Goal: Communication & Community: Ask a question

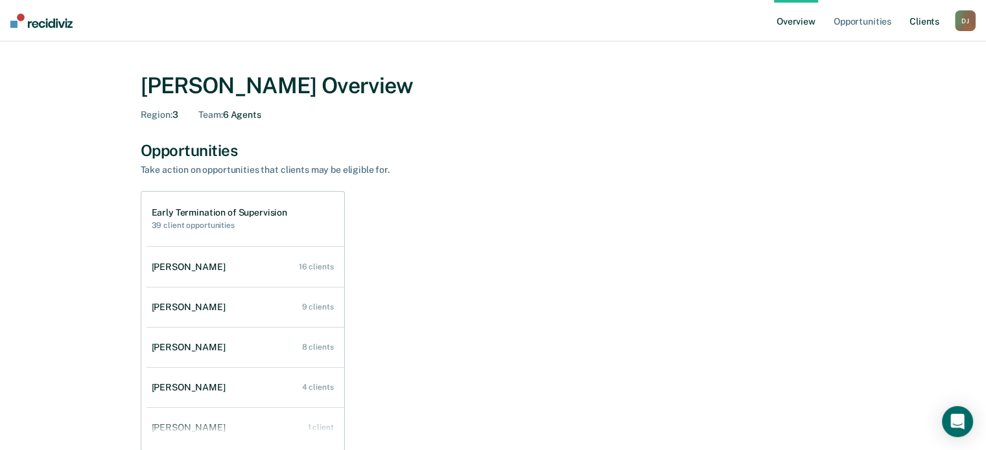
click at [935, 26] on link "Client s" at bounding box center [924, 20] width 35 height 41
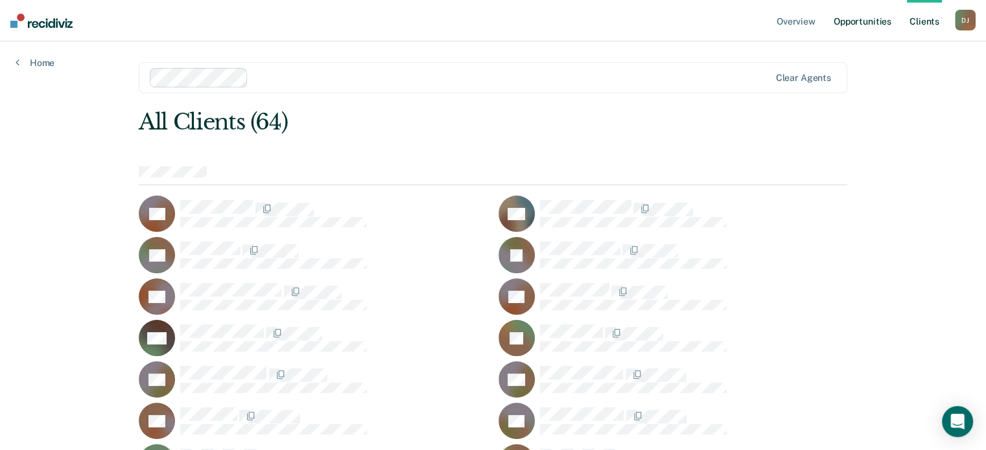
click at [872, 22] on link "Opportunities" at bounding box center [862, 20] width 63 height 41
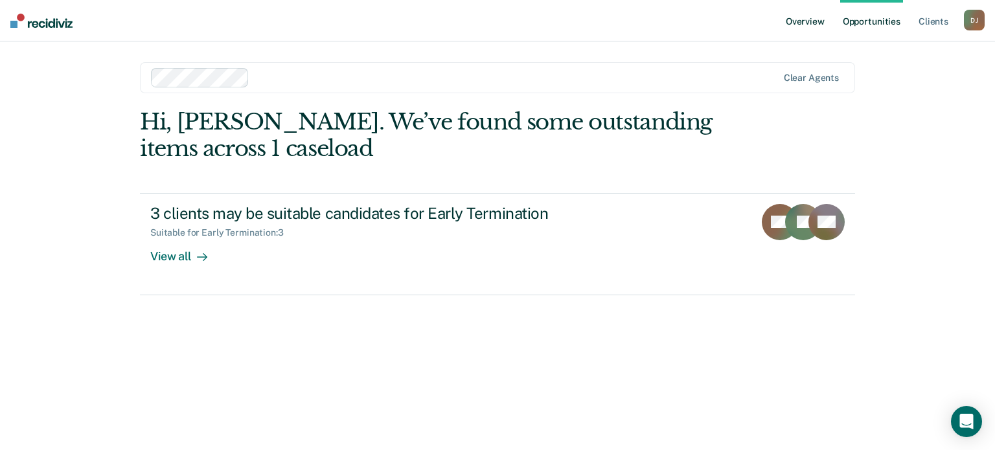
click at [814, 25] on link "Overview" at bounding box center [806, 20] width 44 height 41
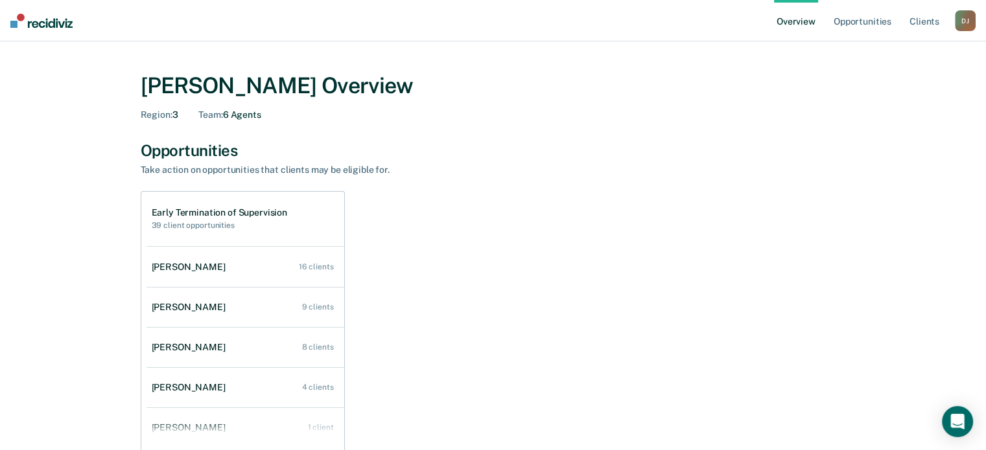
click at [964, 21] on div "D J" at bounding box center [965, 20] width 21 height 21
click at [805, 92] on div "[PERSON_NAME] Overview" at bounding box center [493, 86] width 705 height 27
click at [853, 28] on link "Opportunities" at bounding box center [862, 20] width 63 height 41
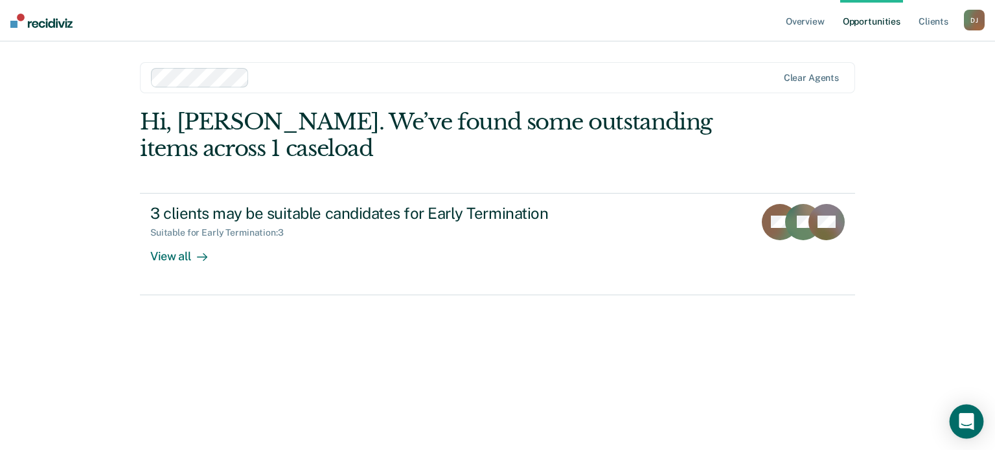
click at [960, 420] on icon "Open Intercom Messenger" at bounding box center [966, 421] width 17 height 17
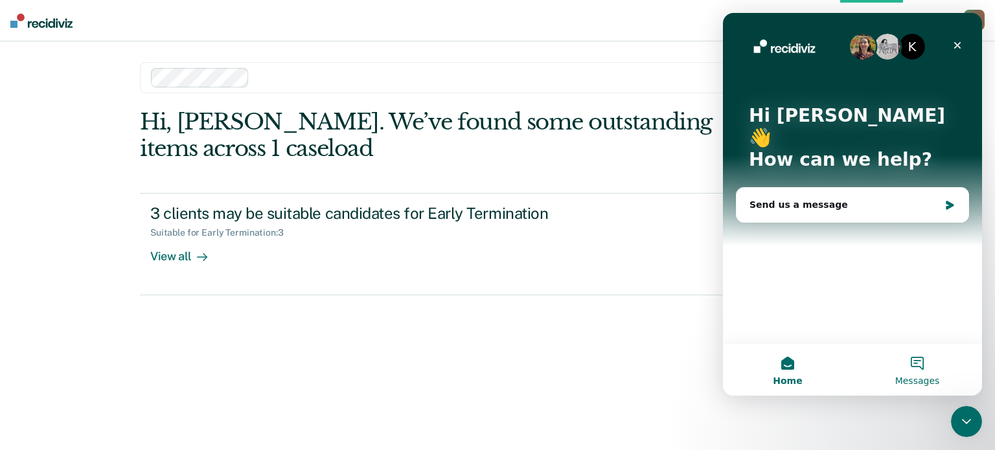
click at [925, 368] on button "Messages" at bounding box center [918, 370] width 130 height 52
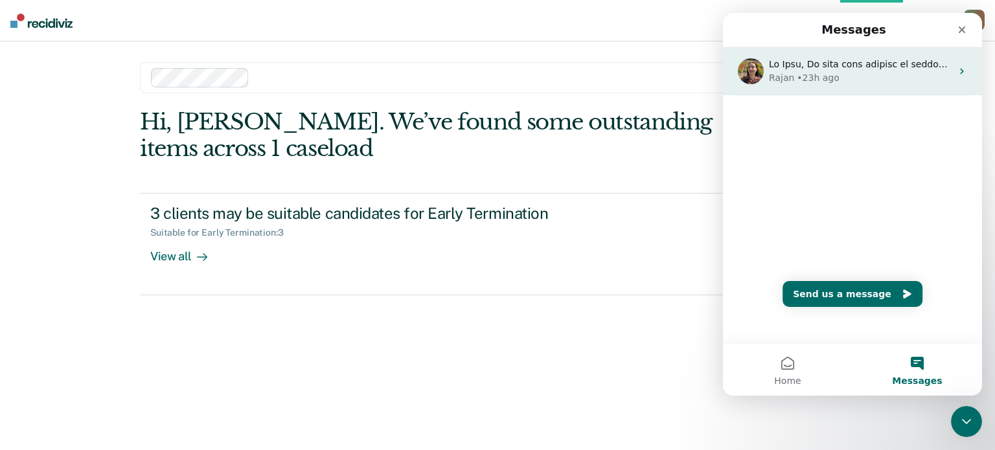
click at [957, 74] on icon "Intercom messenger" at bounding box center [962, 71] width 10 height 10
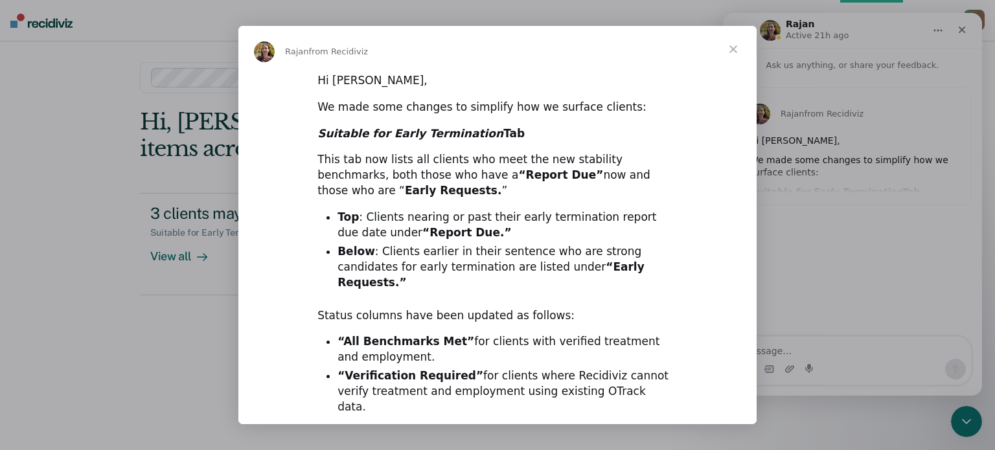
click at [734, 51] on span "Close" at bounding box center [733, 49] width 47 height 47
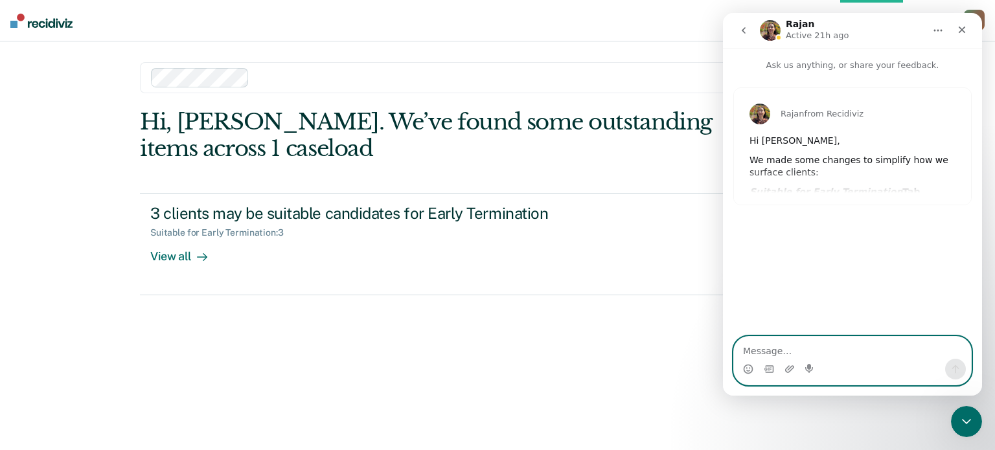
click at [805, 349] on textarea "Message…" at bounding box center [852, 348] width 237 height 22
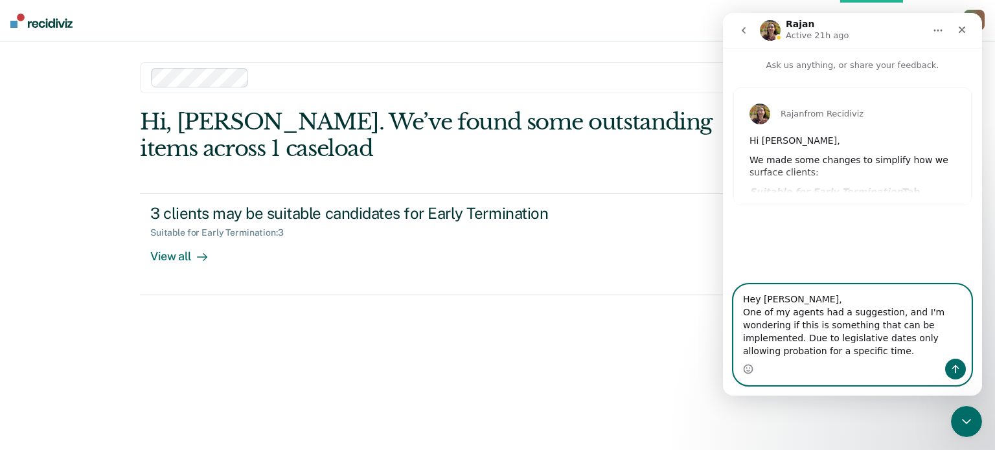
drag, startPoint x: 922, startPoint y: 329, endPoint x: 741, endPoint y: 316, distance: 181.3
click at [741, 316] on textarea "Hey [PERSON_NAME], One of my agents had a suggestion, and I'm wondering if this…" at bounding box center [852, 322] width 237 height 74
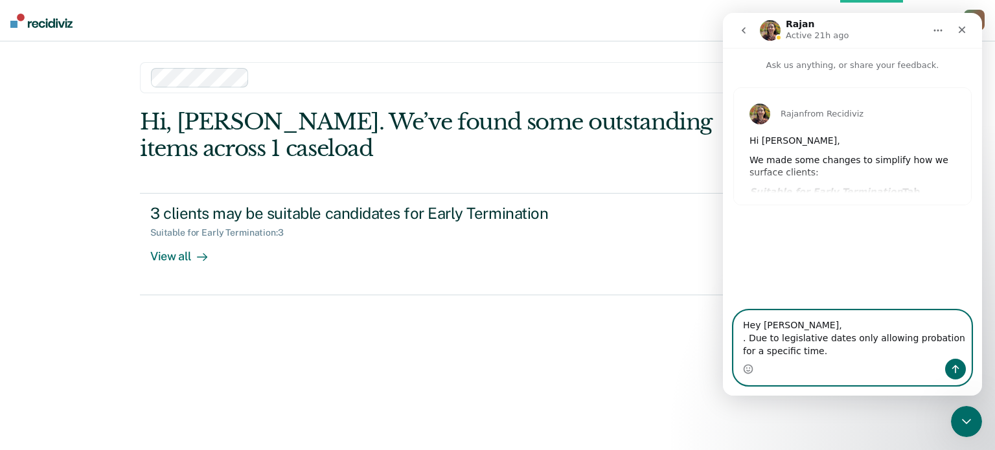
click at [811, 355] on textarea "Hey [PERSON_NAME], . Due to legislative dates only allowing probation for a spe…" at bounding box center [852, 335] width 237 height 48
paste textarea "One of my agents had a suggestion, and I'm wondering if this is something that …"
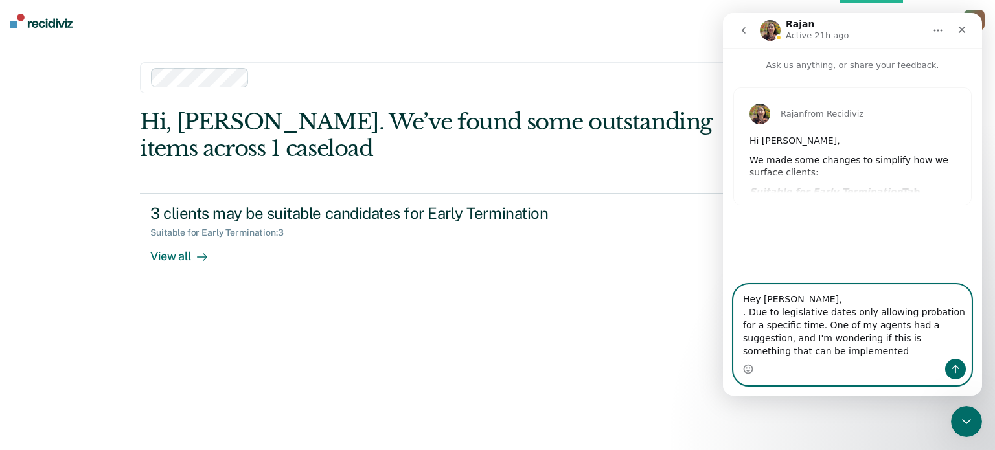
click at [796, 327] on textarea "Hey [PERSON_NAME], . Due to legislative dates only allowing probation for a spe…" at bounding box center [852, 322] width 237 height 74
click at [748, 312] on textarea "Hey [PERSON_NAME], . Due to legislative dates only allowing probation for a spe…" at bounding box center [852, 322] width 237 height 74
click at [809, 354] on textarea "Hey [PERSON_NAME], Due to legislative dates only allowing probation for a speci…" at bounding box center [852, 322] width 237 height 74
drag, startPoint x: 765, startPoint y: 348, endPoint x: 754, endPoint y: 353, distance: 12.8
click at [754, 353] on textarea "Hey [PERSON_NAME], Due to legislative dates only allowing probation for a speci…" at bounding box center [852, 322] width 237 height 74
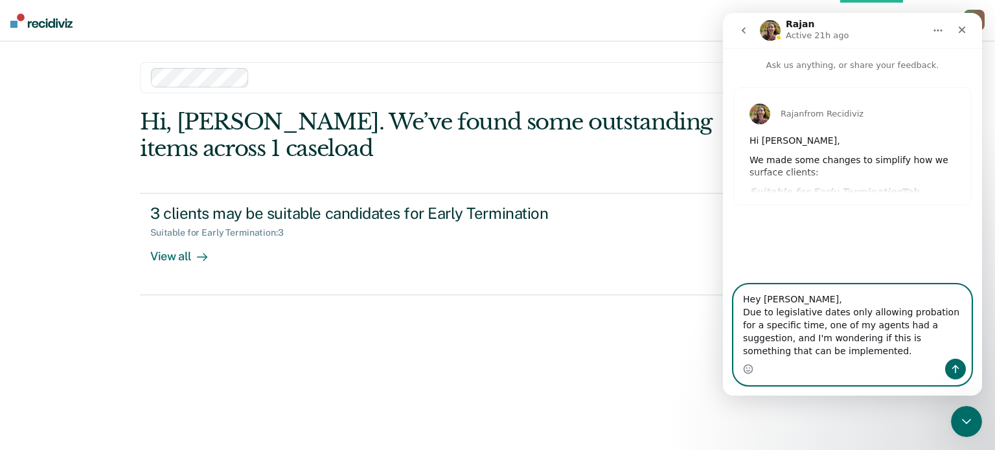
click at [843, 325] on textarea "Hey [PERSON_NAME], Due to legislative dates only allowing probation for a speci…" at bounding box center [852, 322] width 237 height 74
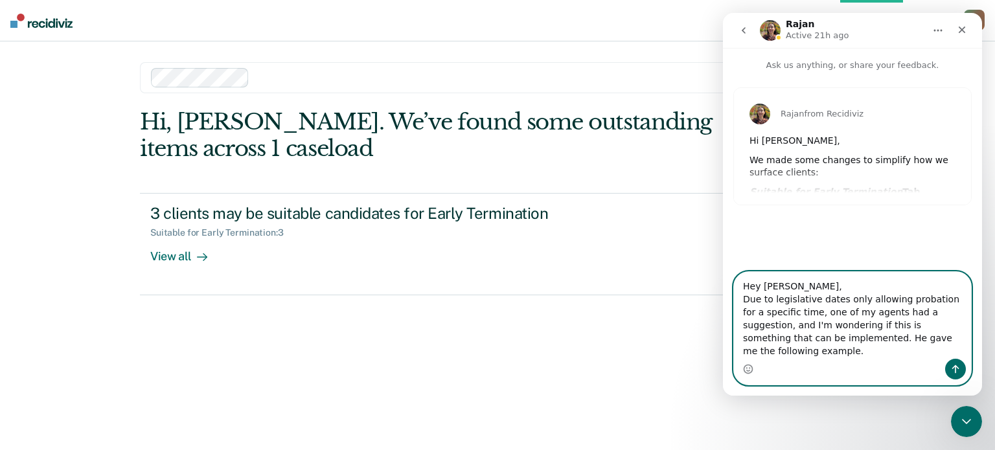
paste textarea "It would be nice if there is something that can be done to provide agents a mor…"
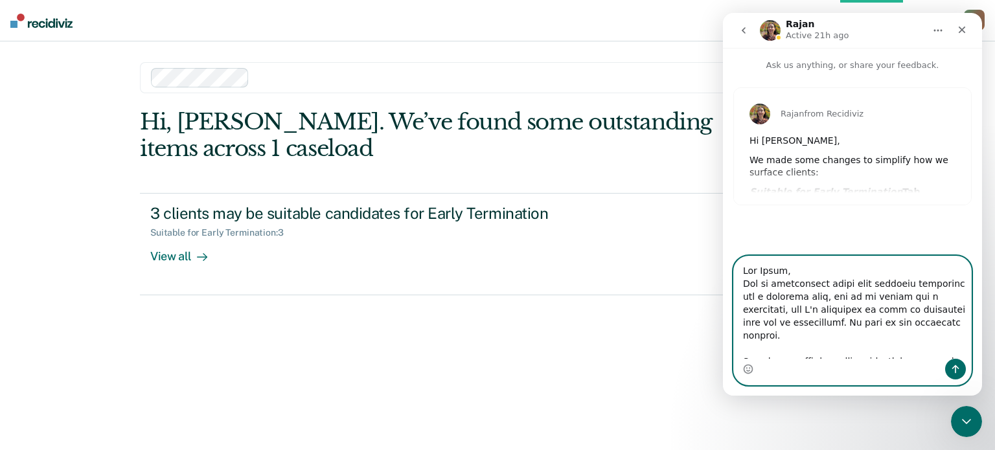
scroll to position [294, 0]
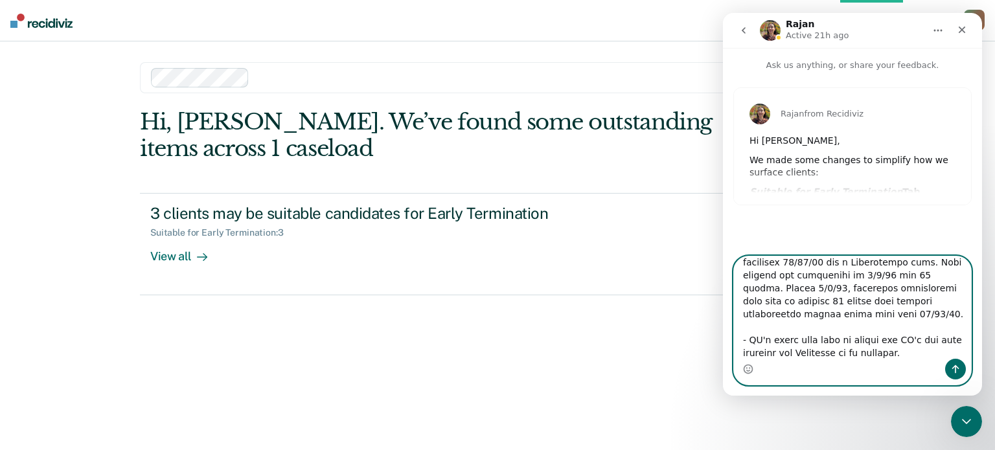
drag, startPoint x: 883, startPoint y: 339, endPoint x: 734, endPoint y: 338, distance: 149.1
click at [734, 338] on div "Intercom messenger" at bounding box center [853, 321] width 238 height 130
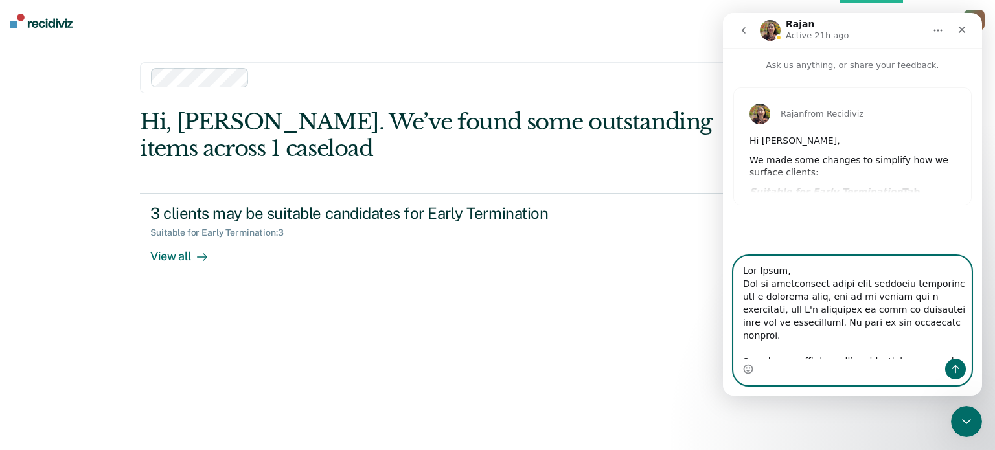
scroll to position [65, 0]
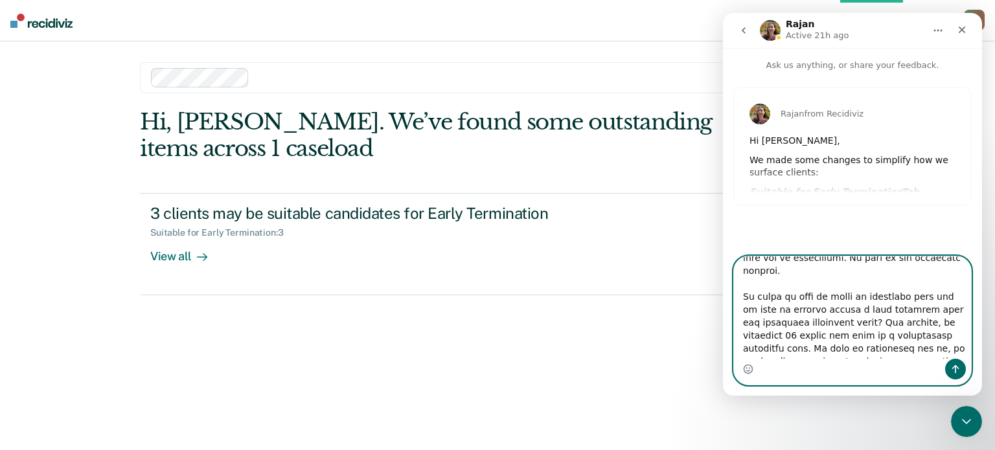
click at [848, 309] on textarea "Message…" at bounding box center [852, 308] width 237 height 102
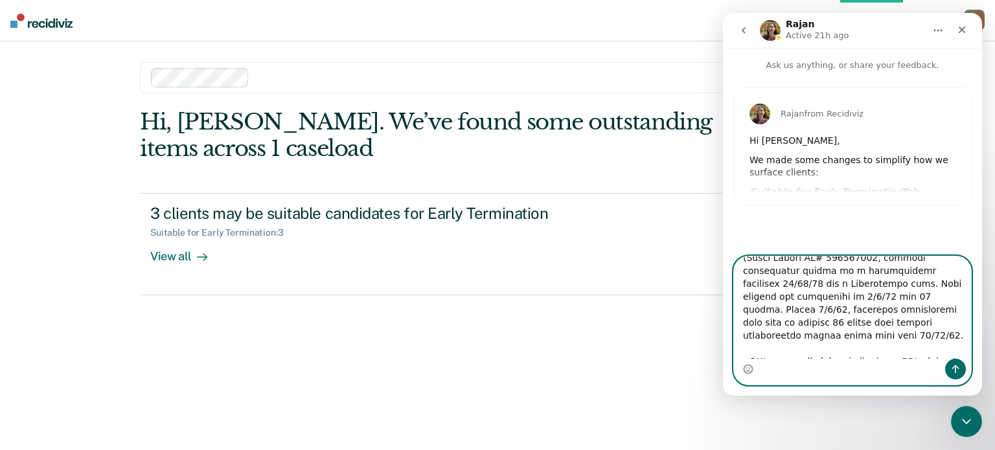
scroll to position [296, 0]
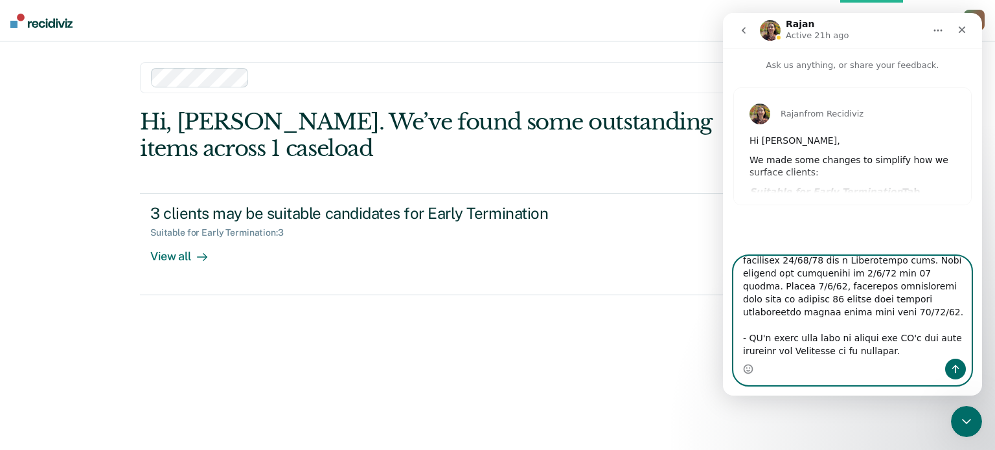
click at [910, 316] on textarea "Message…" at bounding box center [852, 308] width 237 height 102
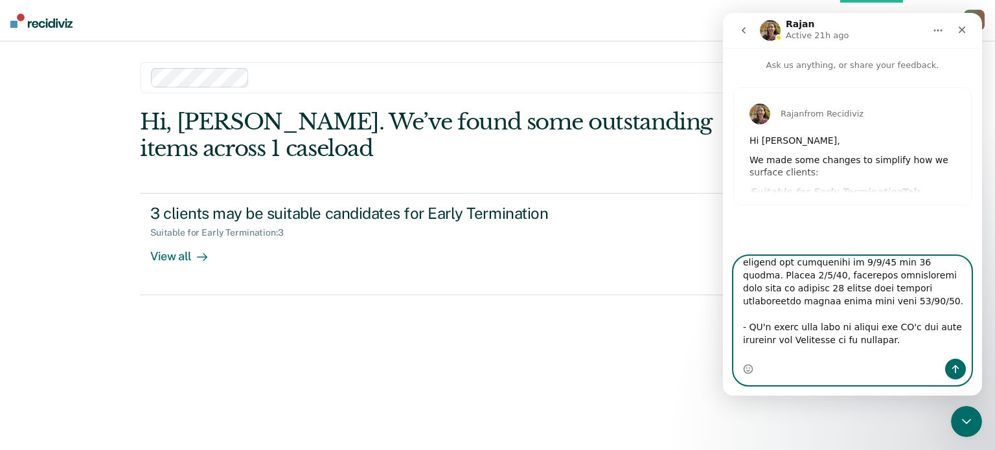
type textarea "Hey [PERSON_NAME], Due to legislative dates only allowing probation for a speci…"
click at [953, 375] on icon "Send a message…" at bounding box center [956, 369] width 10 height 10
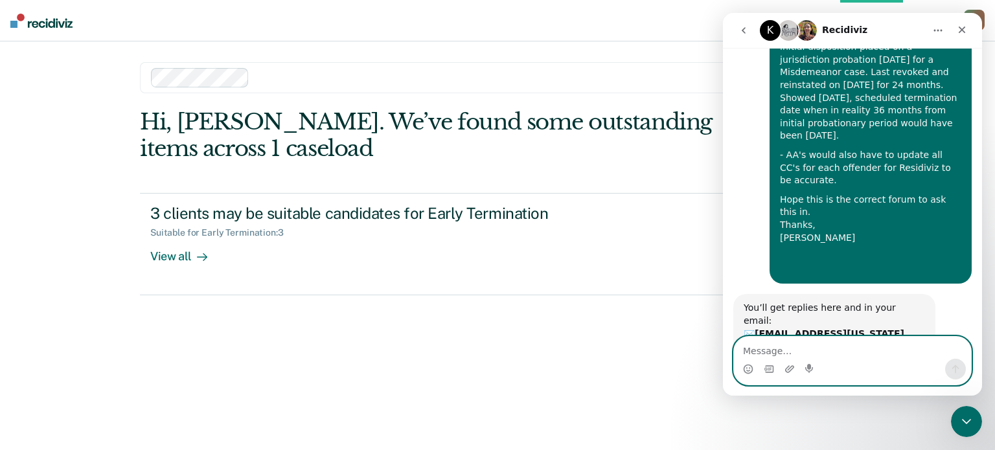
scroll to position [522, 0]
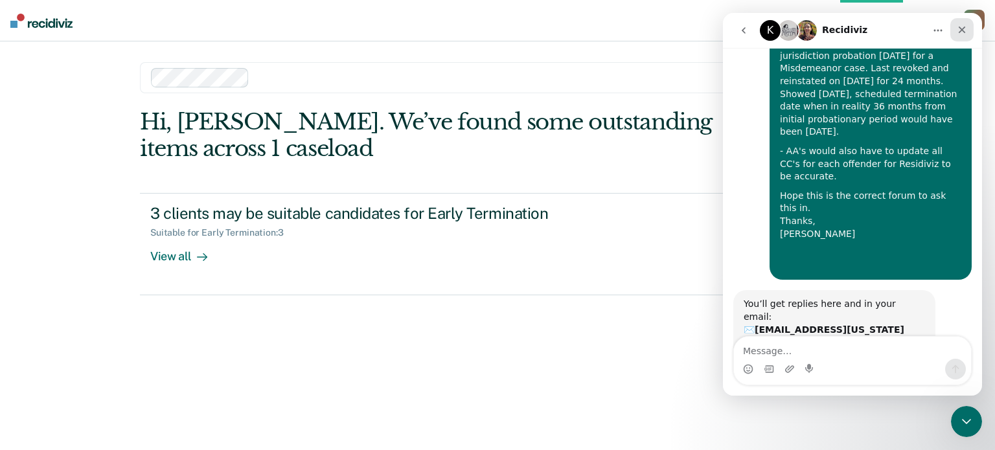
click at [959, 27] on icon "Close" at bounding box center [962, 30] width 7 height 7
